Goal: Contribute content: Contribute content

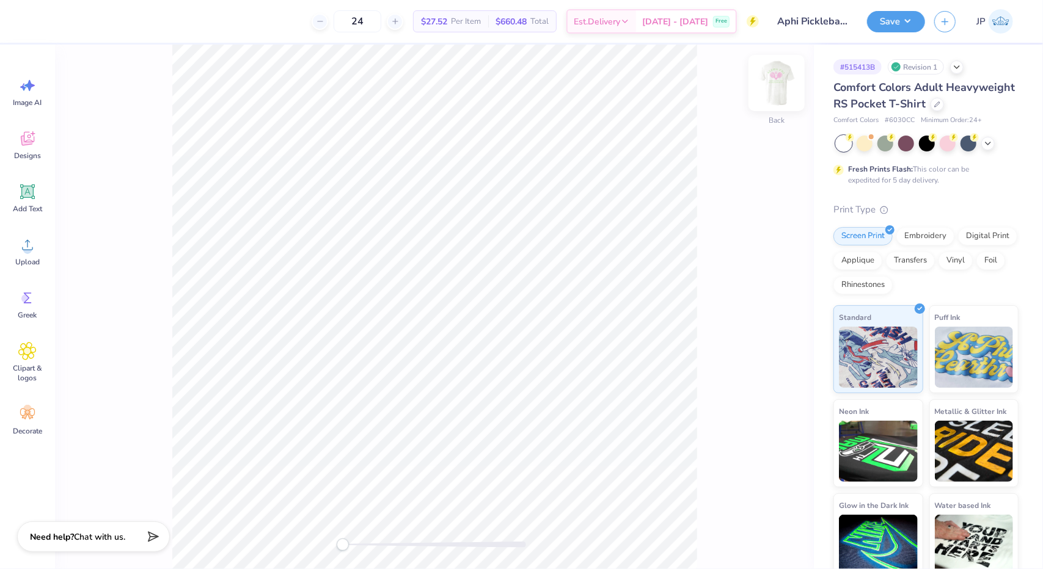
click at [772, 81] on img at bounding box center [776, 83] width 49 height 49
click at [481, 290] on li "Copy" at bounding box center [498, 292] width 96 height 24
click at [783, 356] on icon at bounding box center [782, 358] width 10 height 8
click at [785, 330] on icon at bounding box center [781, 328] width 17 height 15
click at [786, 330] on icon at bounding box center [781, 328] width 17 height 15
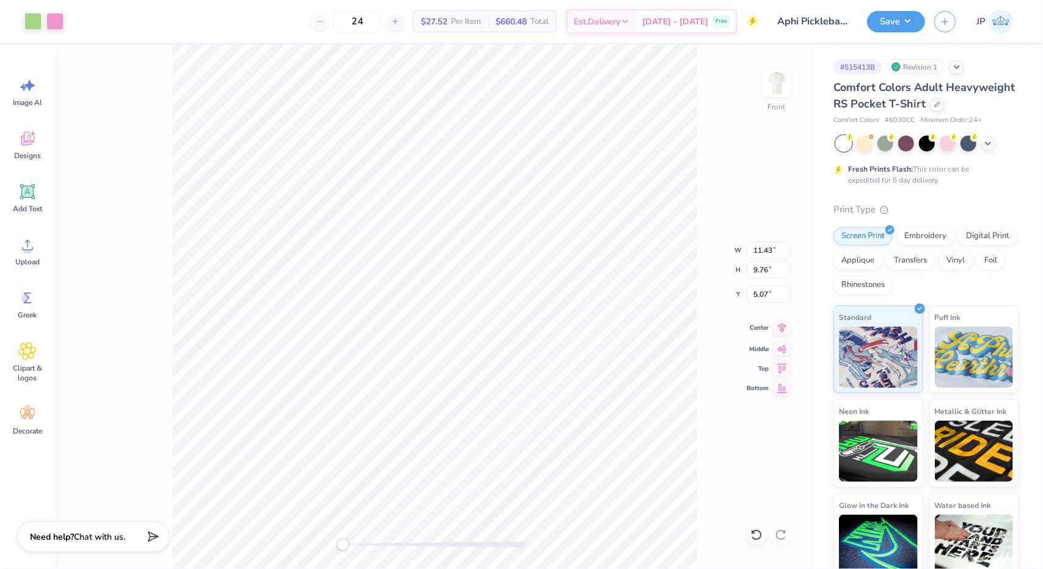
click at [788, 332] on icon at bounding box center [781, 328] width 17 height 15
click at [776, 84] on img at bounding box center [776, 83] width 49 height 49
click at [556, 283] on li "Paste" at bounding box center [560, 275] width 96 height 24
click at [778, 319] on div "Back W 3.44 3.44 " H 2.94 2.94 " Max Pocket Size Center Middle Top Bottom" at bounding box center [434, 307] width 759 height 525
click at [286, 553] on div "Back" at bounding box center [434, 307] width 759 height 525
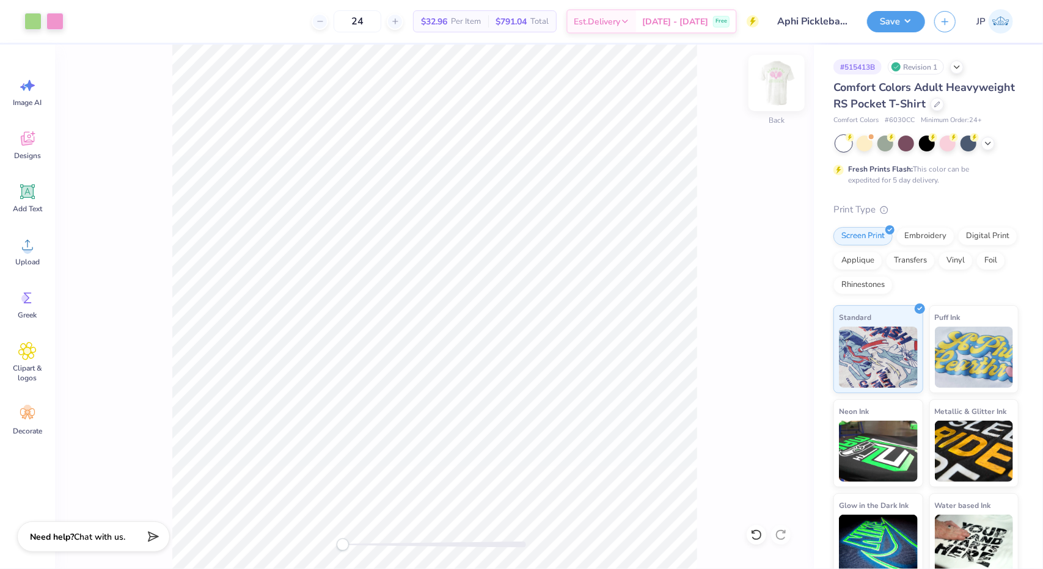
click at [781, 87] on img at bounding box center [776, 83] width 49 height 49
click at [989, 147] on icon at bounding box center [988, 142] width 10 height 10
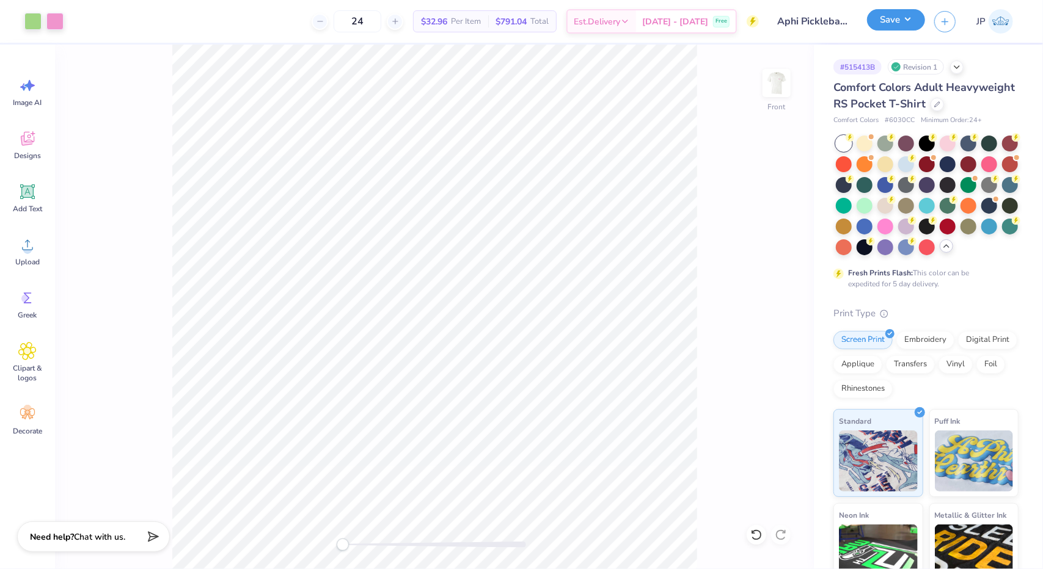
click at [914, 20] on button "Save" at bounding box center [896, 19] width 58 height 21
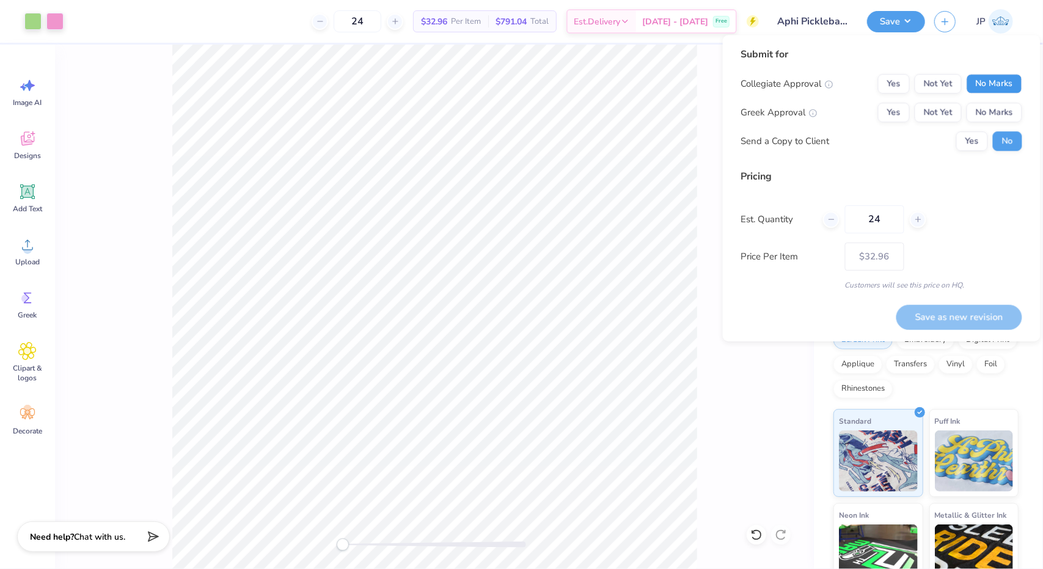
click at [976, 87] on button "No Marks" at bounding box center [994, 84] width 56 height 20
click at [935, 112] on button "Not Yet" at bounding box center [937, 113] width 47 height 20
click at [935, 309] on button "Save as new revision" at bounding box center [959, 317] width 126 height 25
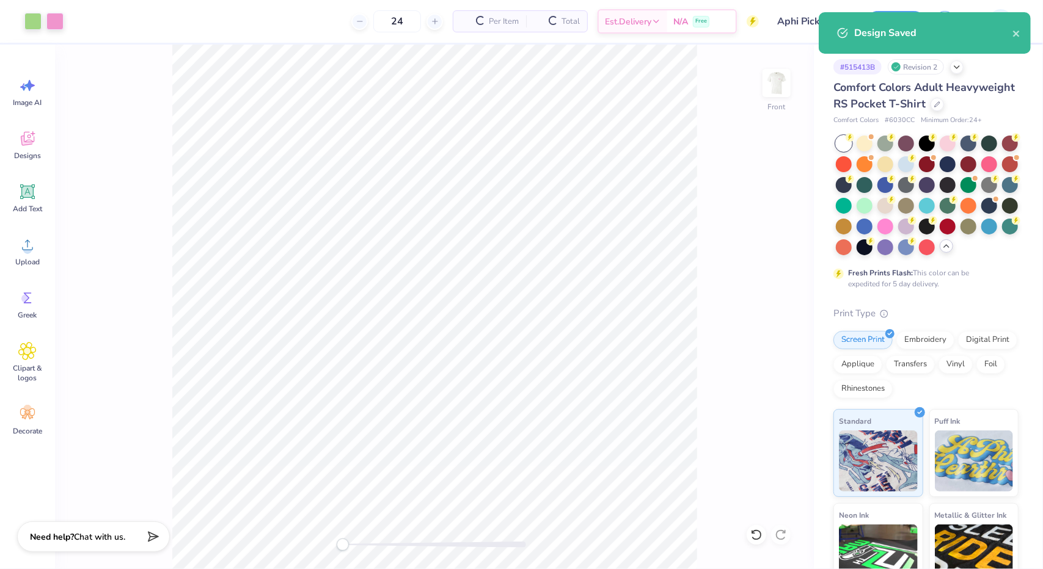
type input "– –"
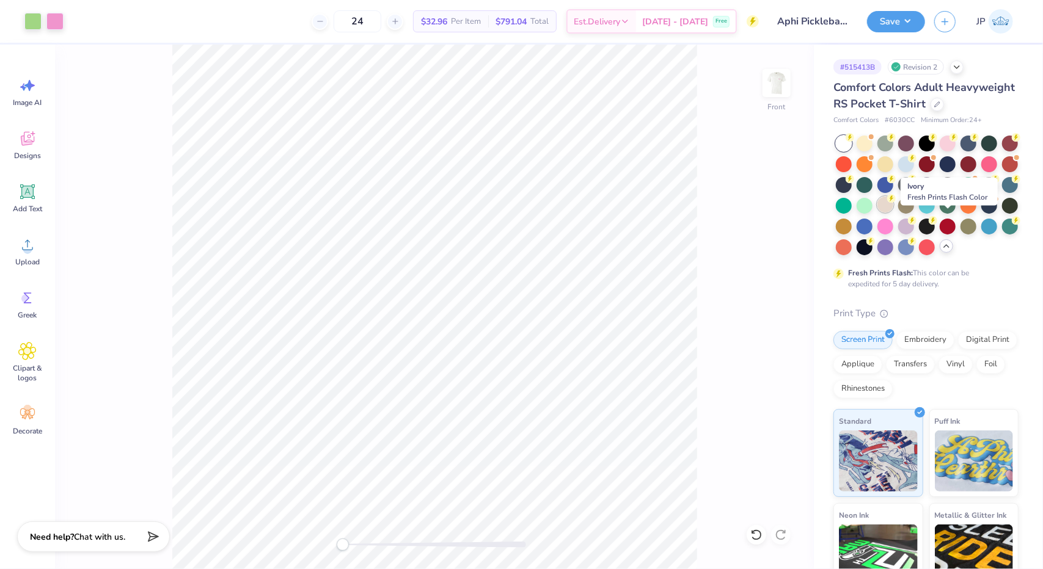
click at [893, 213] on div at bounding box center [885, 205] width 16 height 16
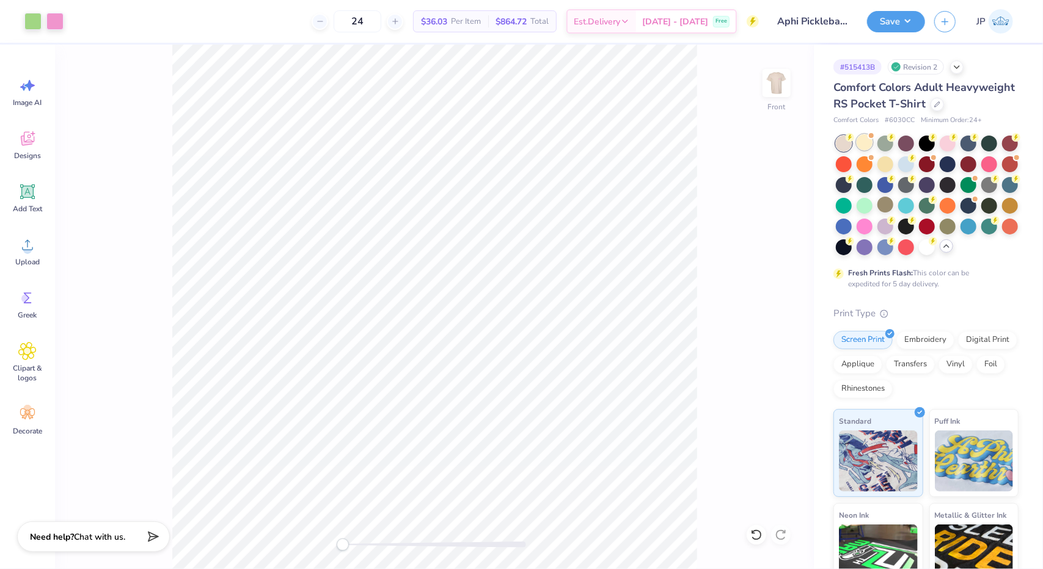
click at [861, 150] on div at bounding box center [864, 142] width 16 height 16
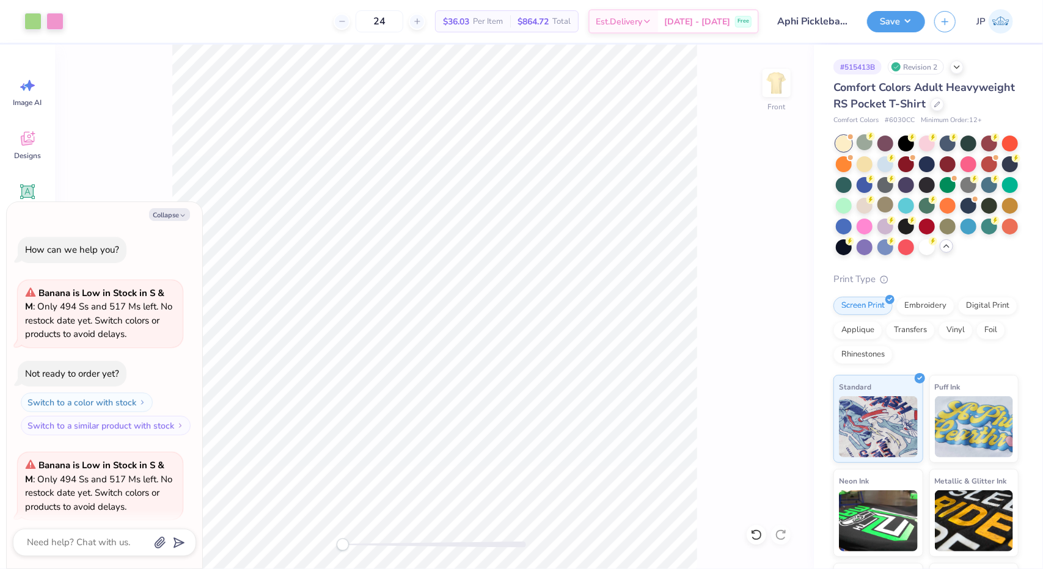
scroll to position [94, 0]
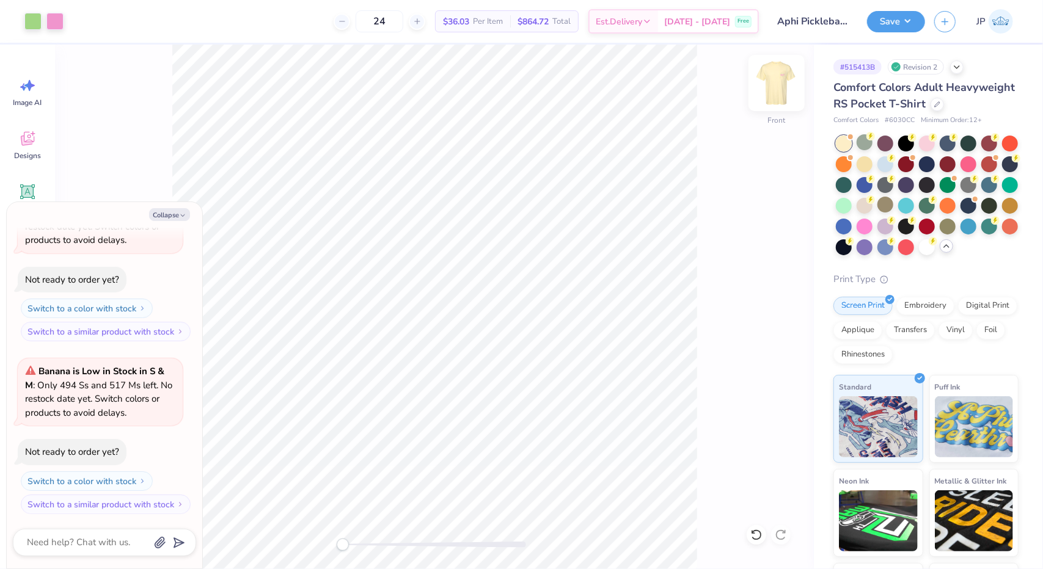
click at [771, 96] on img at bounding box center [776, 83] width 49 height 49
click at [919, 254] on div at bounding box center [927, 246] width 16 height 16
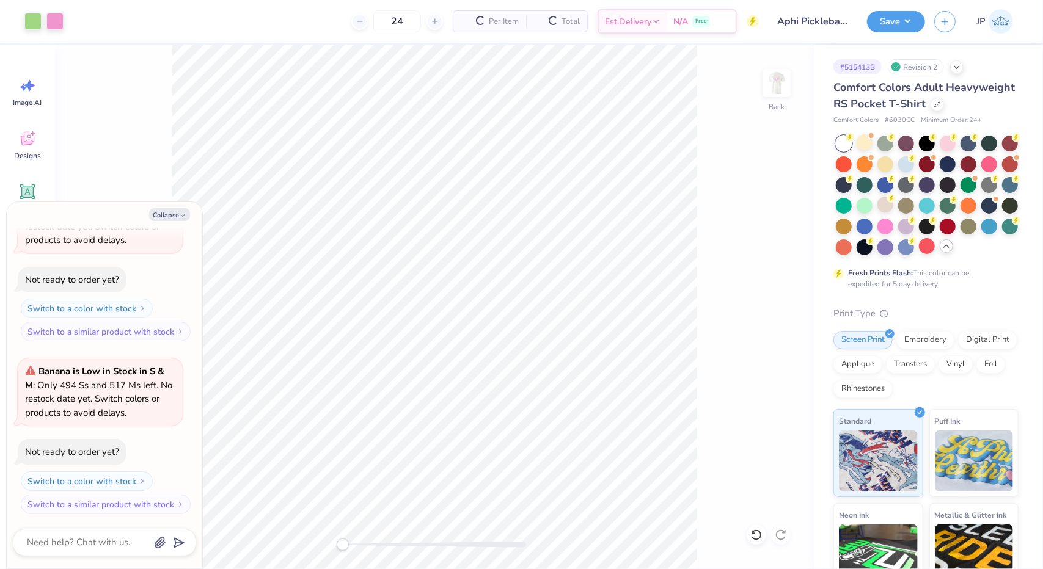
type textarea "x"
